Goal: Unclear

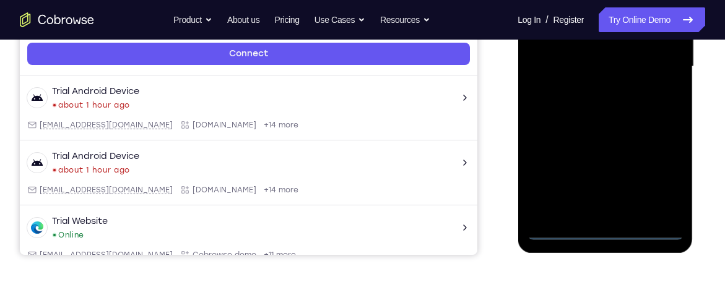
scroll to position [346, 0]
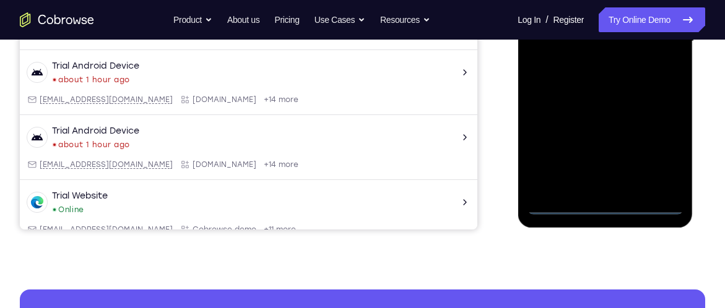
click at [606, 204] on div at bounding box center [605, 41] width 156 height 347
click at [659, 145] on div at bounding box center [605, 41] width 156 height 347
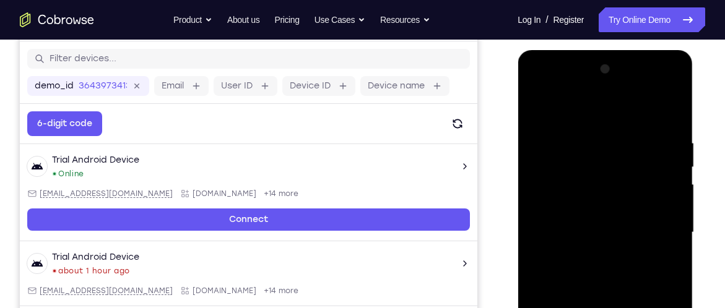
scroll to position [154, 0]
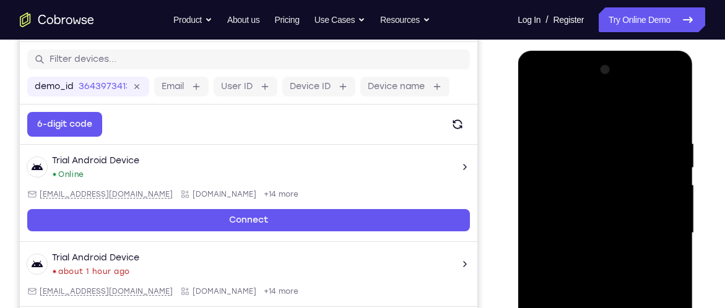
click at [639, 123] on div at bounding box center [605, 233] width 156 height 347
click at [581, 108] on div at bounding box center [605, 233] width 156 height 347
click at [661, 234] on div at bounding box center [605, 233] width 156 height 347
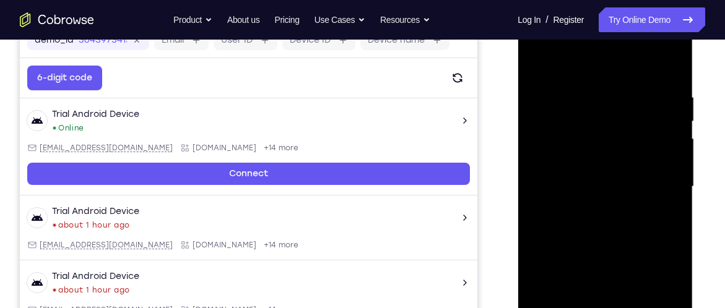
scroll to position [201, 0]
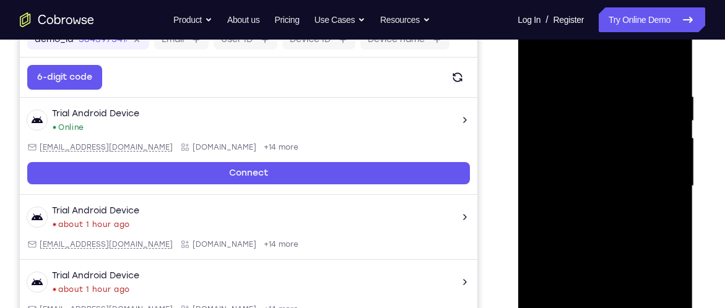
click at [590, 208] on div at bounding box center [605, 186] width 156 height 347
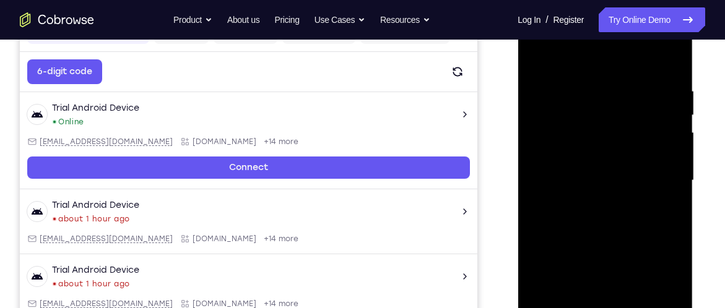
scroll to position [206, 0]
click at [603, 170] on div at bounding box center [605, 181] width 156 height 347
click at [590, 178] on div at bounding box center [605, 181] width 156 height 347
click at [569, 224] on div at bounding box center [605, 181] width 156 height 347
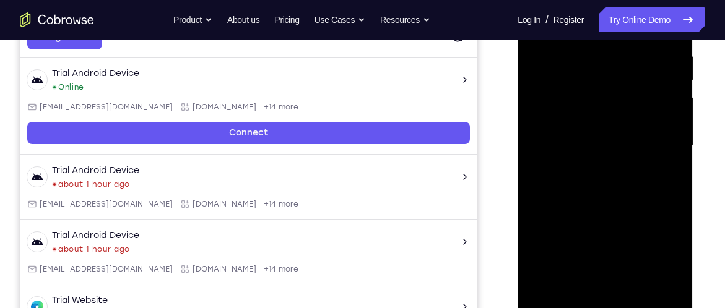
scroll to position [242, 0]
click at [612, 204] on div at bounding box center [605, 145] width 156 height 347
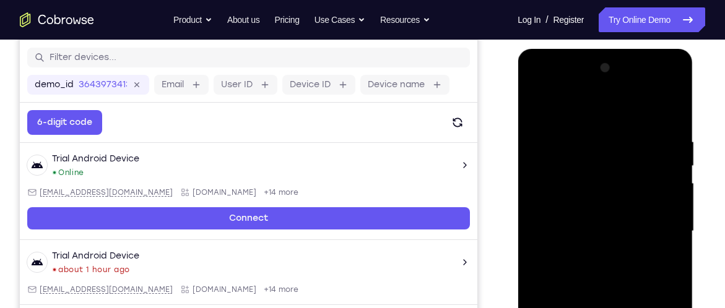
scroll to position [151, 0]
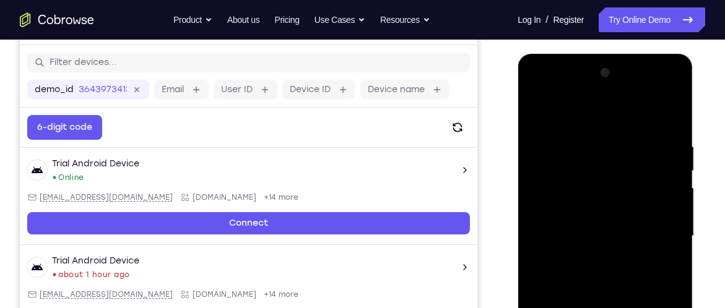
click at [594, 138] on div at bounding box center [605, 236] width 156 height 347
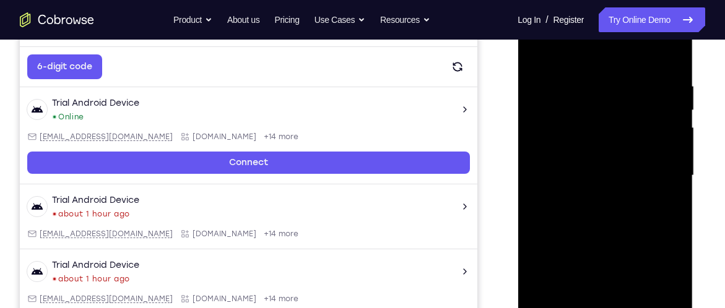
scroll to position [213, 0]
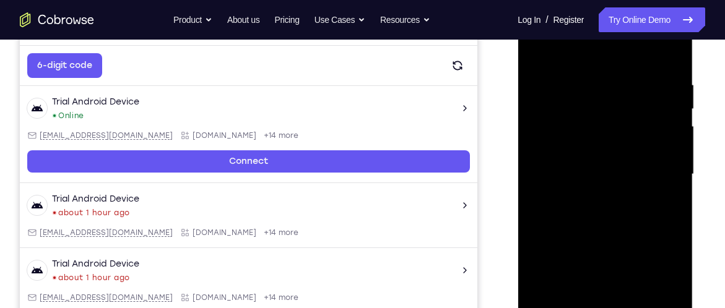
click at [671, 160] on div at bounding box center [605, 174] width 156 height 347
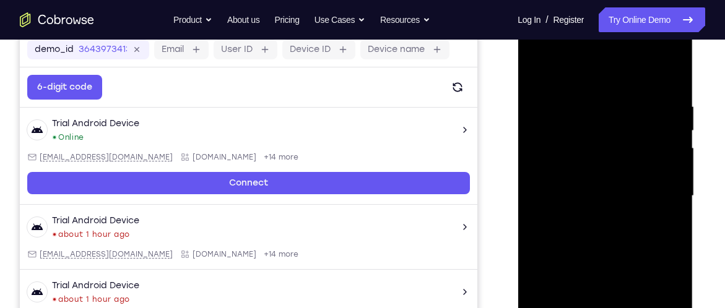
scroll to position [188, 0]
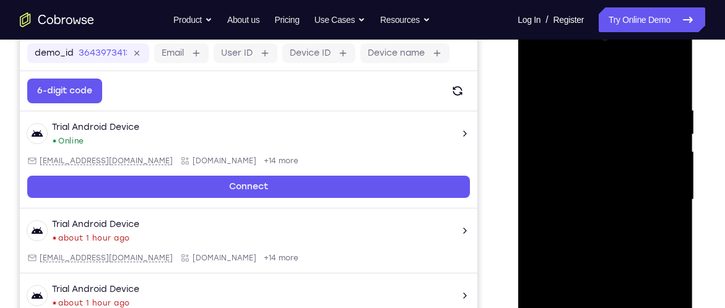
click at [662, 173] on div at bounding box center [605, 200] width 156 height 347
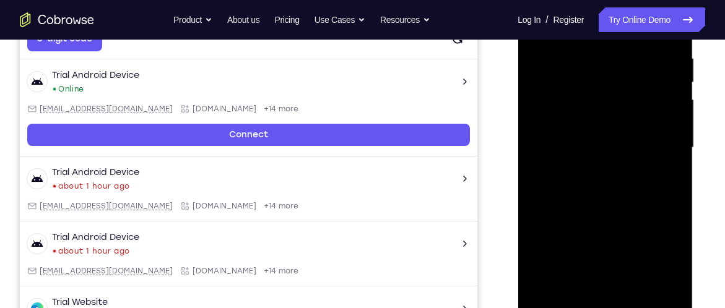
scroll to position [236, 0]
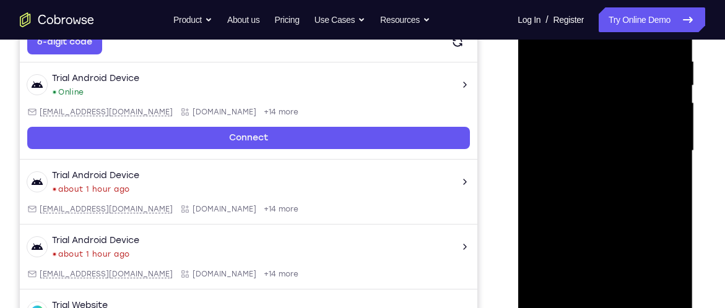
click at [665, 166] on div at bounding box center [605, 151] width 156 height 347
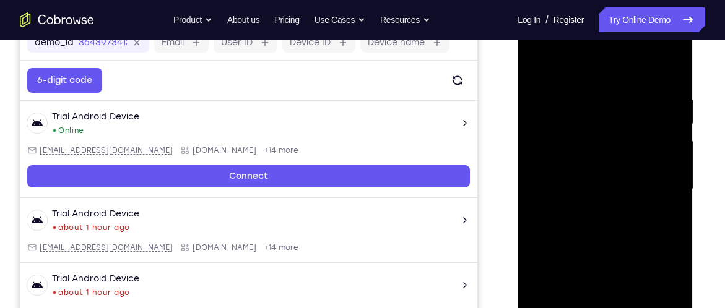
scroll to position [197, 0]
click at [661, 196] on div at bounding box center [605, 190] width 156 height 347
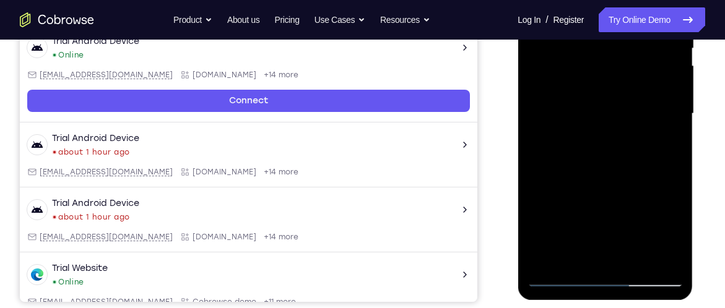
scroll to position [177, 0]
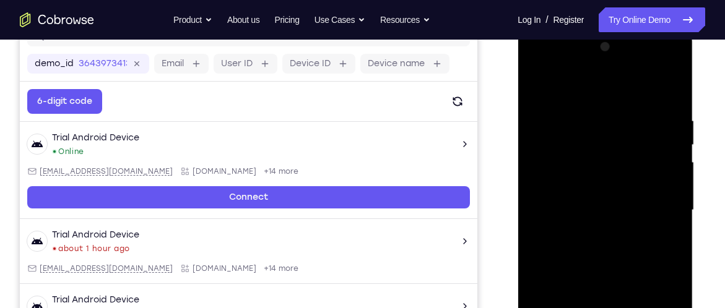
click at [542, 194] on div at bounding box center [605, 210] width 156 height 347
drag, startPoint x: 546, startPoint y: 202, endPoint x: 712, endPoint y: 165, distance: 170.6
click at [694, 165] on html "Online web based iOS Simulators and Android Emulators. Run iPhone, iPad, Mobile…" at bounding box center [605, 213] width 176 height 371
drag, startPoint x: 568, startPoint y: 160, endPoint x: 665, endPoint y: 155, distance: 96.7
click at [665, 155] on div at bounding box center [605, 210] width 156 height 347
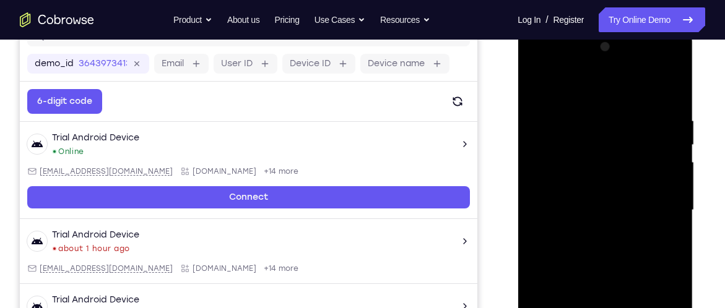
click at [545, 147] on div at bounding box center [605, 210] width 156 height 347
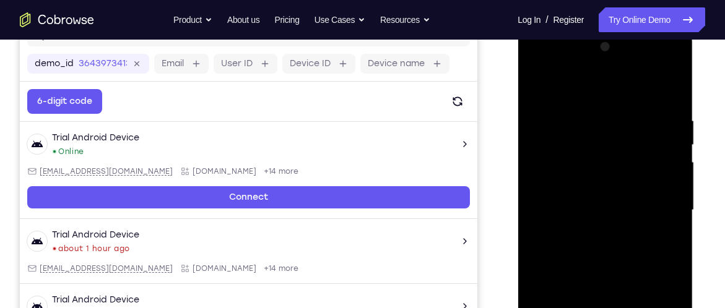
click at [545, 147] on div at bounding box center [605, 210] width 156 height 347
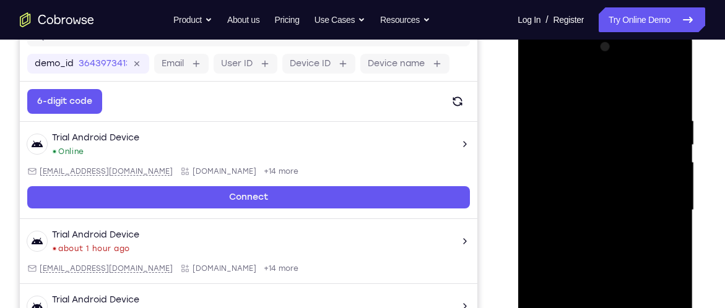
click at [545, 147] on div at bounding box center [605, 210] width 156 height 347
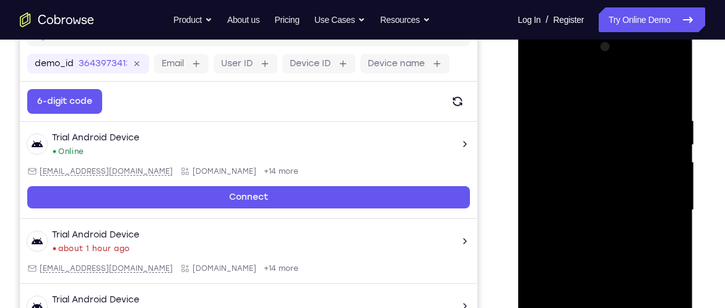
click at [545, 147] on div at bounding box center [605, 210] width 156 height 347
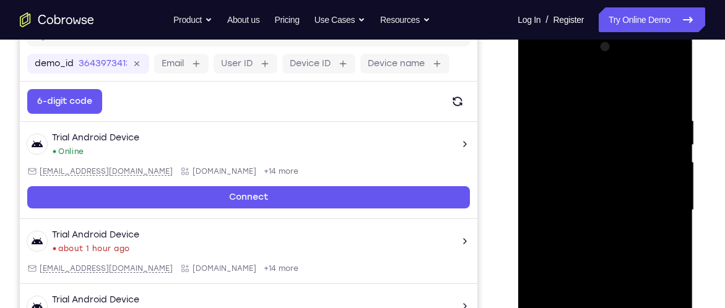
click at [545, 147] on div at bounding box center [605, 210] width 156 height 347
click at [565, 181] on div at bounding box center [605, 210] width 156 height 347
click at [561, 181] on div at bounding box center [605, 210] width 156 height 347
click at [571, 197] on div at bounding box center [605, 210] width 156 height 347
click at [662, 99] on div at bounding box center [605, 210] width 156 height 347
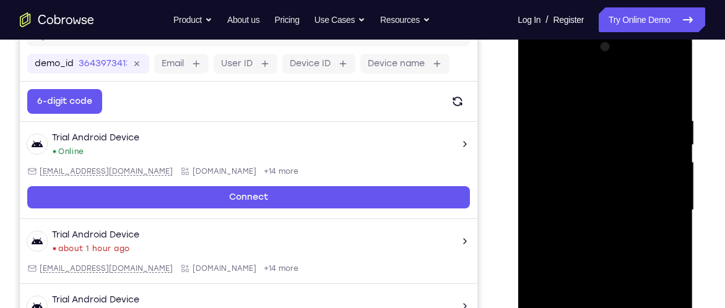
click at [663, 95] on div at bounding box center [605, 210] width 156 height 347
click at [671, 94] on div at bounding box center [605, 210] width 156 height 347
click at [673, 89] on div at bounding box center [605, 210] width 156 height 347
click at [551, 190] on div at bounding box center [605, 210] width 156 height 347
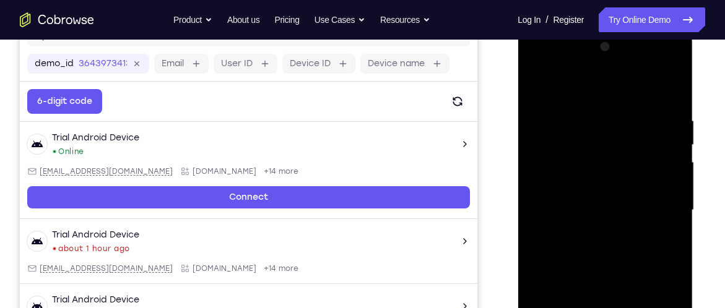
click at [551, 190] on div at bounding box center [605, 210] width 156 height 347
click at [671, 215] on div at bounding box center [605, 210] width 156 height 347
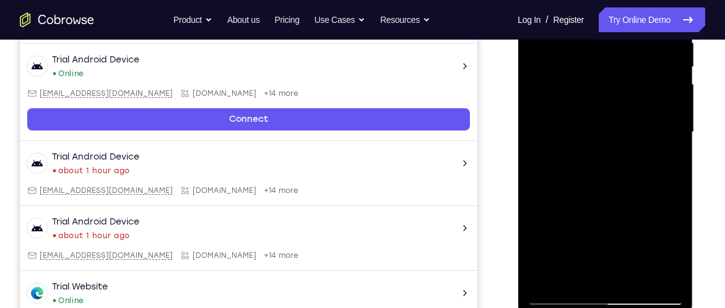
scroll to position [254, 0]
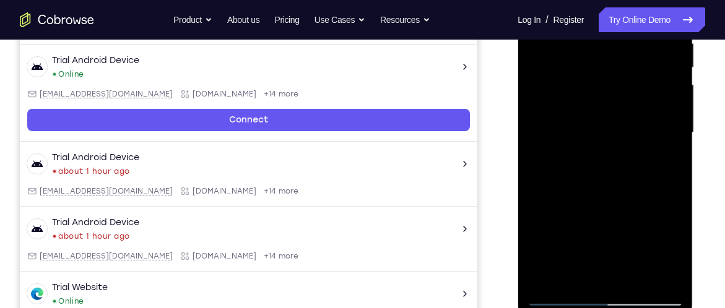
click at [663, 170] on div at bounding box center [605, 133] width 156 height 347
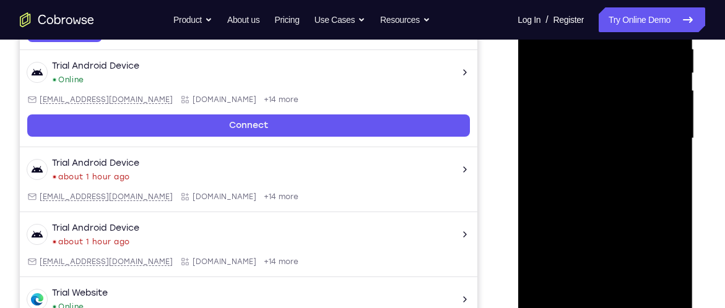
scroll to position [263, 0]
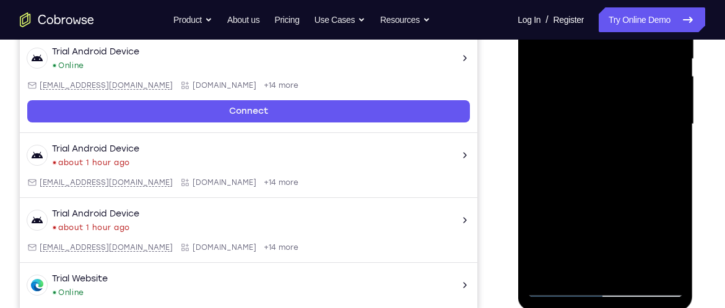
drag, startPoint x: 628, startPoint y: 191, endPoint x: 563, endPoint y: 189, distance: 64.4
click at [563, 189] on div at bounding box center [605, 124] width 156 height 347
